Goal: Information Seeking & Learning: Check status

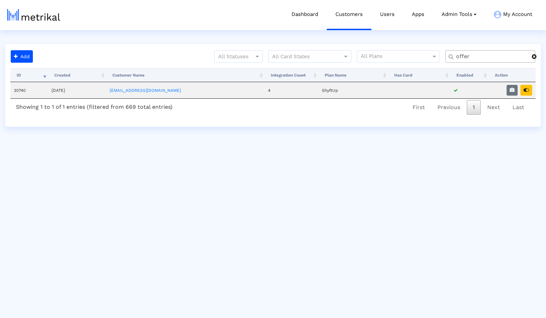
click at [536, 57] on span at bounding box center [534, 57] width 5 height 6
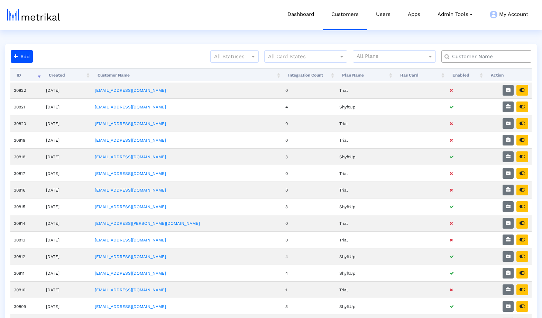
click at [498, 57] on input "text" at bounding box center [487, 56] width 81 height 7
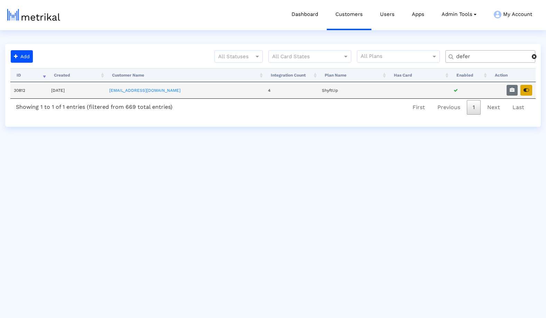
type input "defer"
click at [529, 89] on button "button" at bounding box center [527, 90] width 12 height 11
click at [536, 56] on span at bounding box center [534, 57] width 5 height 6
click at [497, 57] on input "text" at bounding box center [491, 56] width 81 height 7
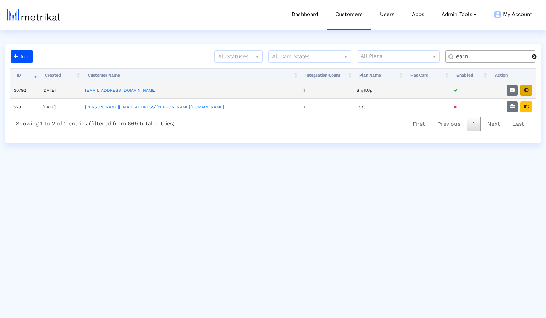
type input "earn"
click at [528, 91] on icon "button" at bounding box center [527, 90] width 6 height 5
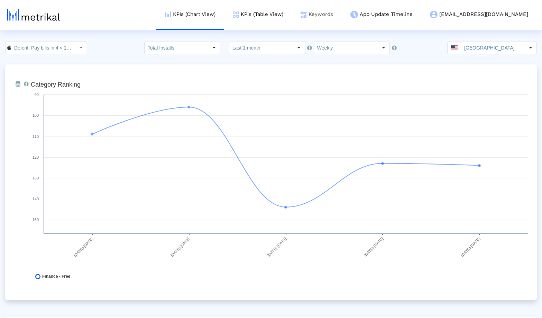
click at [342, 15] on link "Keywords" at bounding box center [317, 14] width 50 height 29
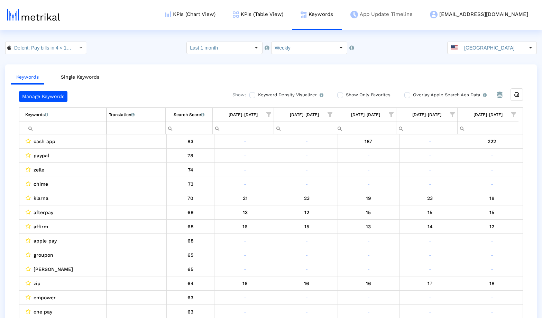
click at [421, 16] on link "App Update Timeline" at bounding box center [382, 14] width 80 height 29
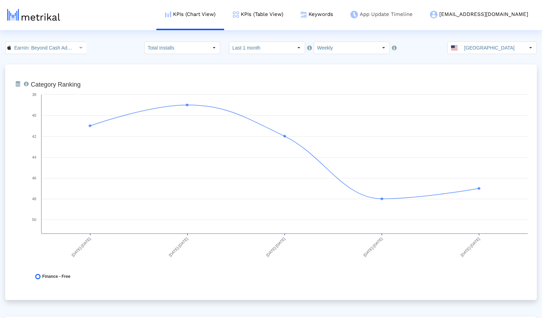
click at [409, 16] on link "App Update Timeline" at bounding box center [382, 14] width 80 height 29
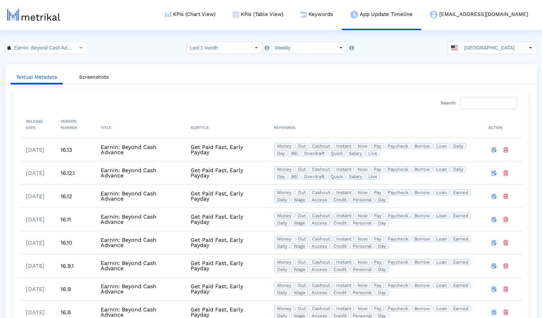
click at [137, 49] on div "EarnIn: Beyond Cash Advance < 723815926 > Select how far back from today you wo…" at bounding box center [271, 48] width 542 height 12
drag, startPoint x: 35, startPoint y: 174, endPoint x: 46, endPoint y: 175, distance: 11.1
click at [46, 175] on td "09/26/2025" at bounding box center [36, 172] width 35 height 23
click at [155, 47] on div "EarnIn: Beyond Cash Advance < 723815926 > Select how far back from today you wo…" at bounding box center [271, 48] width 542 height 12
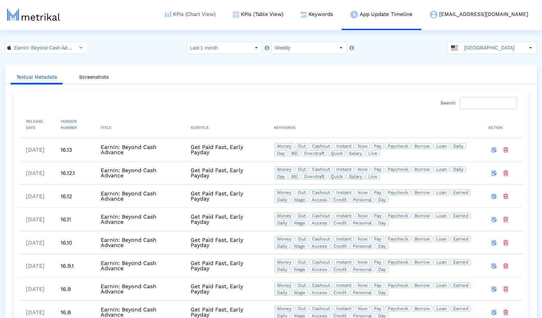
click at [224, 14] on link "KPIs (Chart View)" at bounding box center [190, 14] width 68 height 29
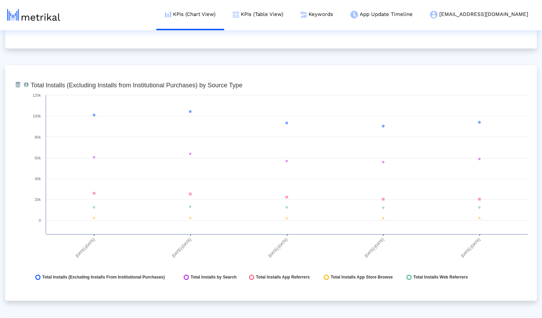
scroll to position [753, 0]
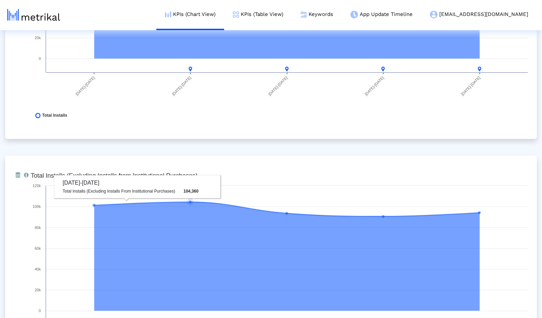
scroll to position [0, 0]
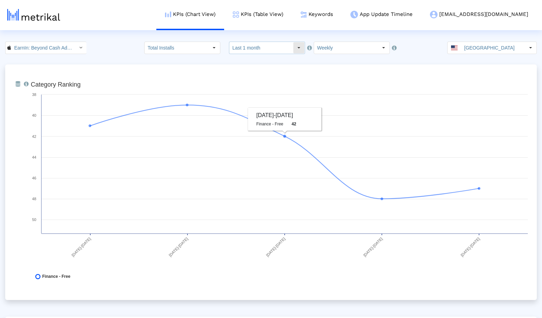
click at [282, 47] on input "Last 1 month" at bounding box center [261, 48] width 64 height 12
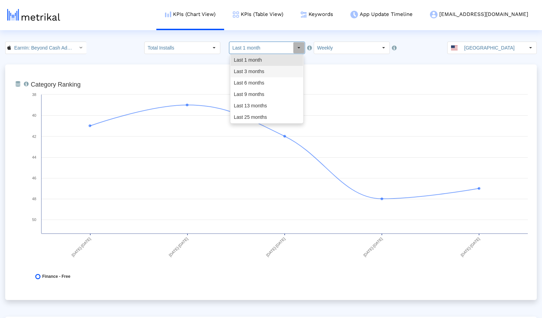
click at [268, 67] on div "Last 3 months" at bounding box center [267, 71] width 72 height 11
type input "Last 3 months"
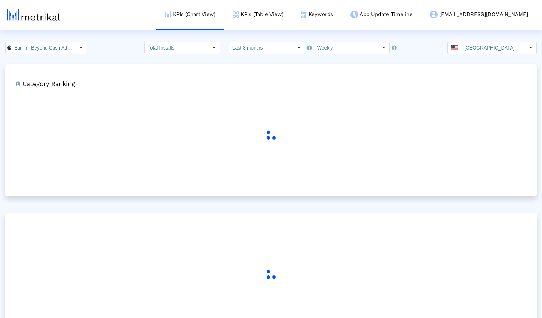
click at [121, 49] on div "EarnIn: Beyond Cash Advance < 723815926 > Total Installs Select how far back fr…" at bounding box center [271, 48] width 542 height 12
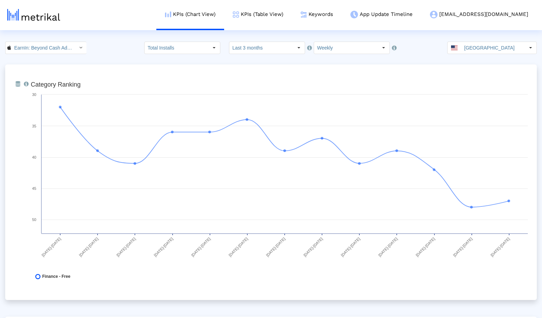
click at [121, 49] on div "EarnIn: Beyond Cash Advance < 723815926 > Total Installs Select how far back fr…" at bounding box center [271, 48] width 542 height 12
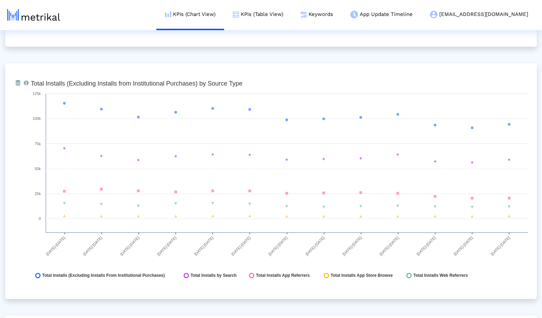
scroll to position [763, 0]
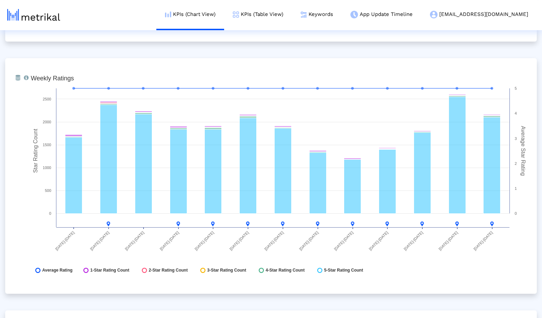
scroll to position [1770, 0]
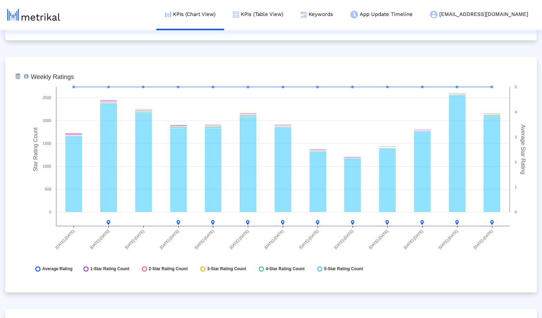
click at [493, 285] on div "From Database Total number of weekly/monthly ratings the app receives with a br…" at bounding box center [271, 174] width 532 height 235
